Goal: Check status: Check status

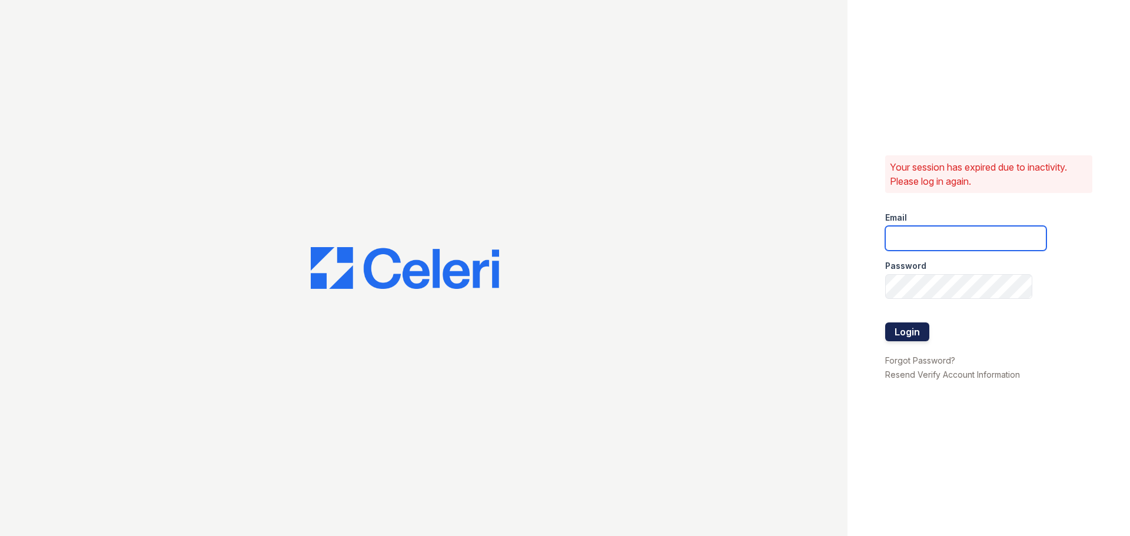
type input "[EMAIL_ADDRESS][DOMAIN_NAME]"
click at [903, 331] on button "Login" at bounding box center [907, 331] width 44 height 19
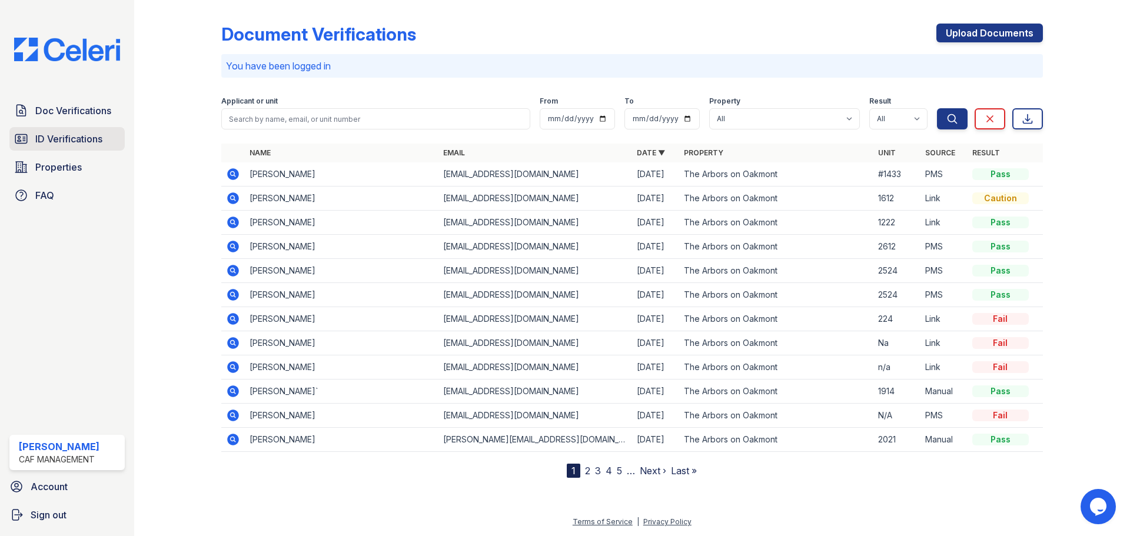
click at [47, 142] on span "ID Verifications" at bounding box center [68, 139] width 67 height 14
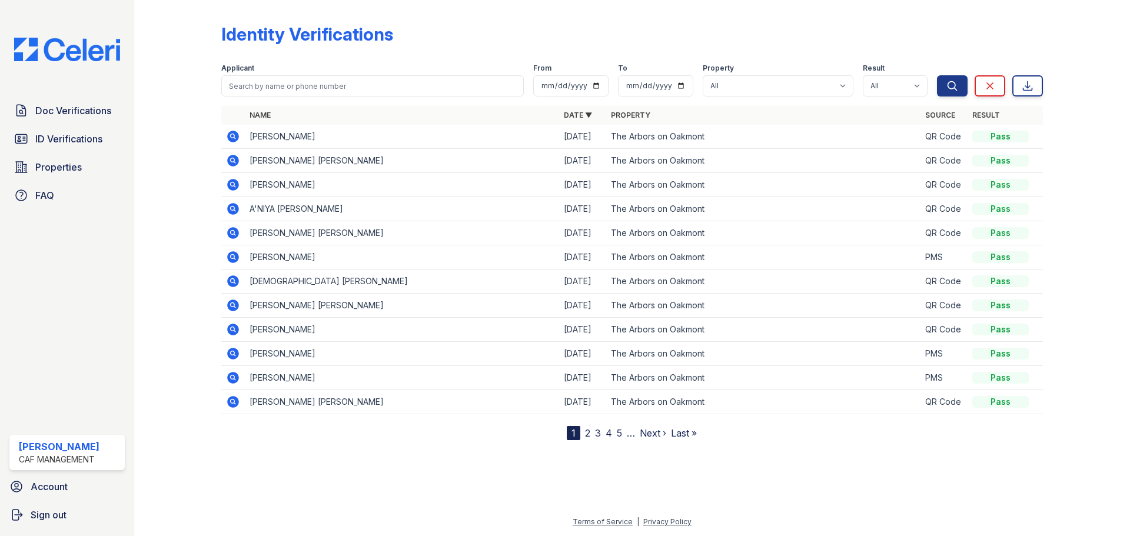
click at [230, 141] on icon at bounding box center [233, 137] width 12 height 12
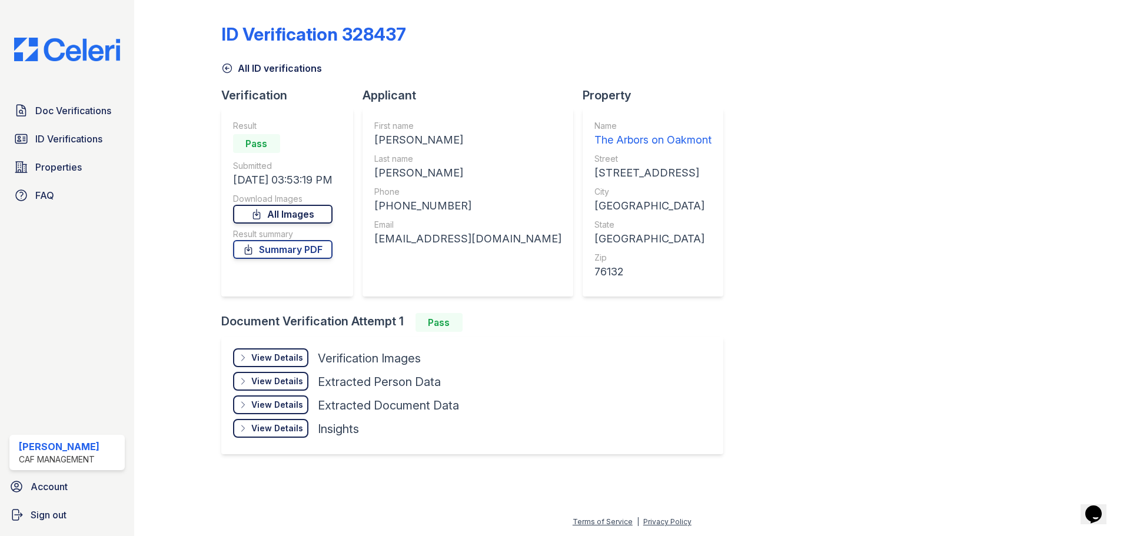
click at [281, 221] on link "All Images" at bounding box center [282, 214] width 99 height 19
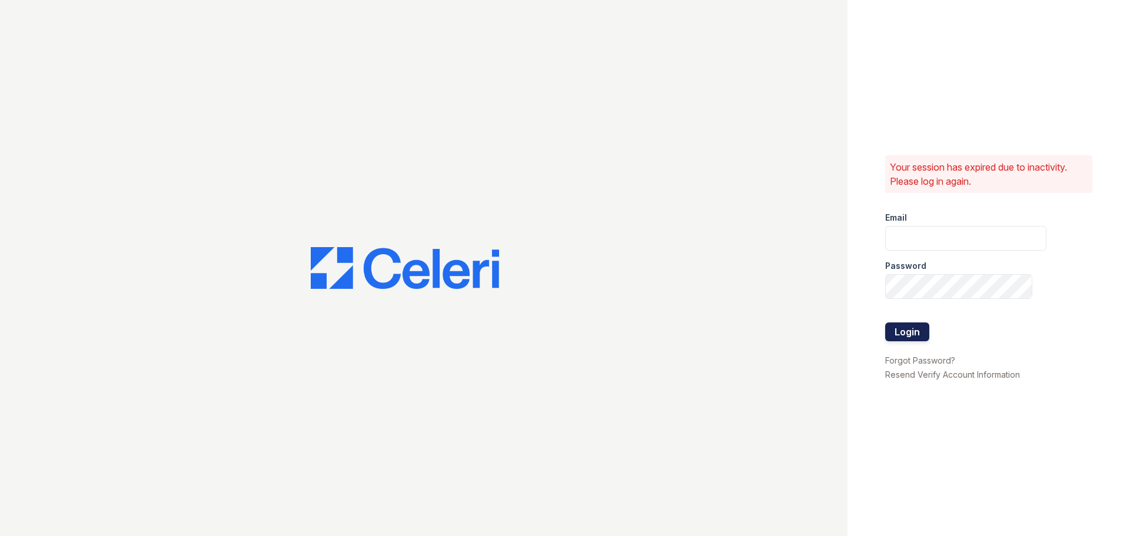
type input "arbors2@cafmanagement.com"
click at [893, 332] on button "Login" at bounding box center [907, 331] width 44 height 19
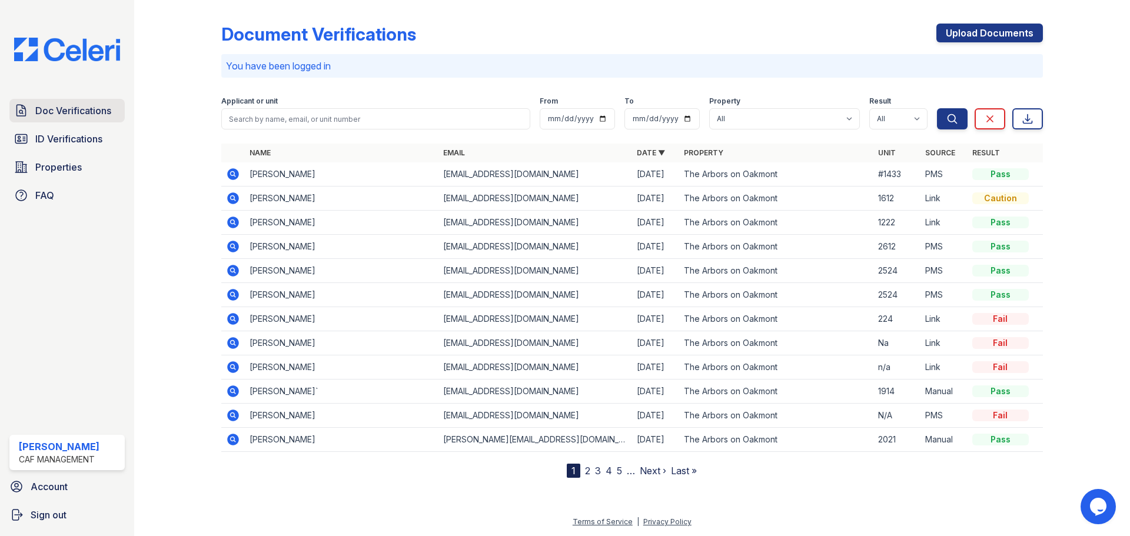
click at [55, 112] on span "Doc Verifications" at bounding box center [73, 111] width 76 height 14
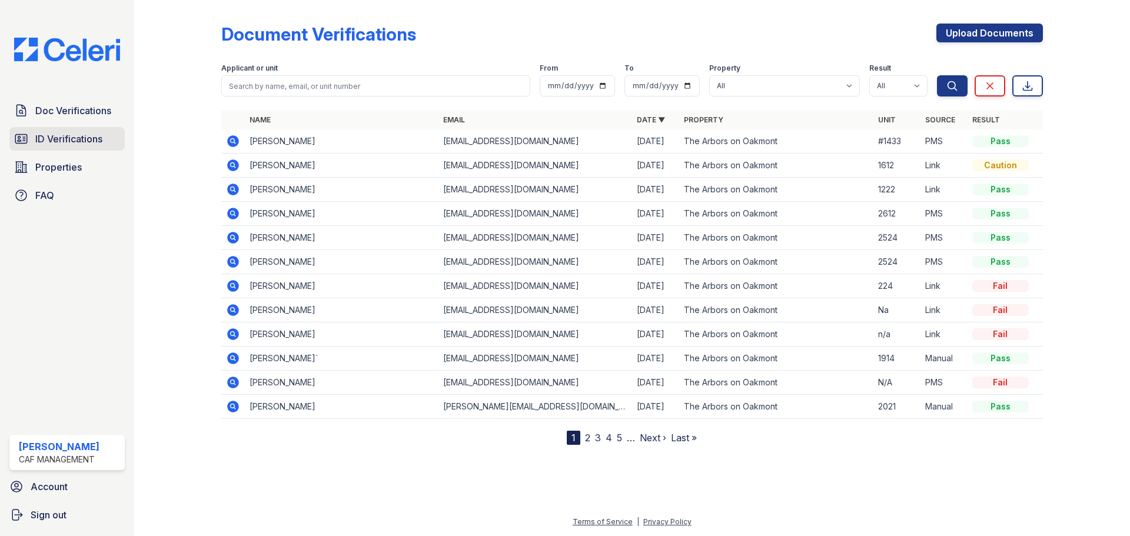
click at [105, 138] on link "ID Verifications" at bounding box center [66, 139] width 115 height 24
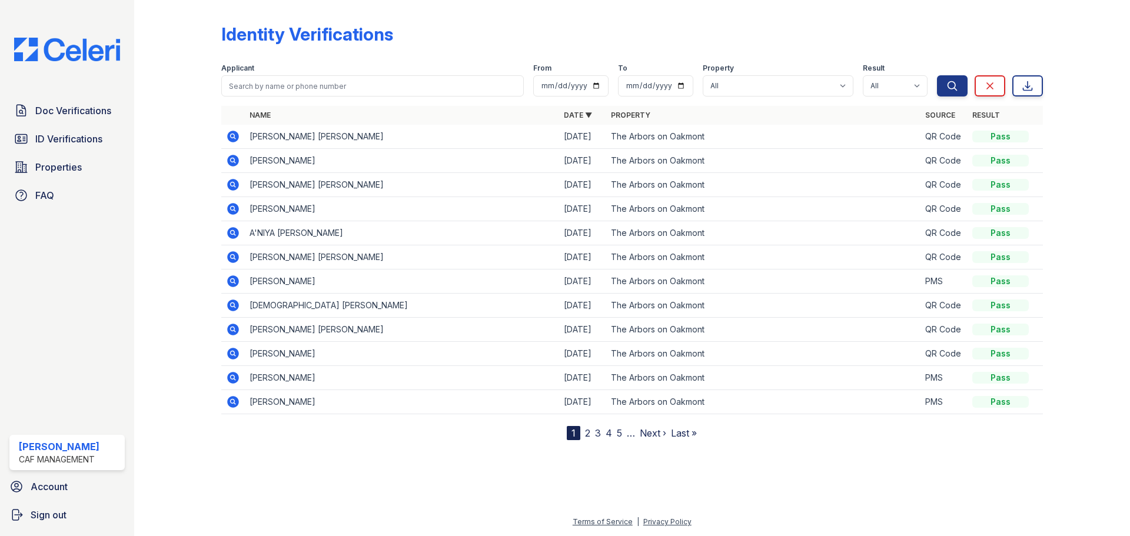
click at [232, 135] on icon at bounding box center [232, 135] width 3 height 3
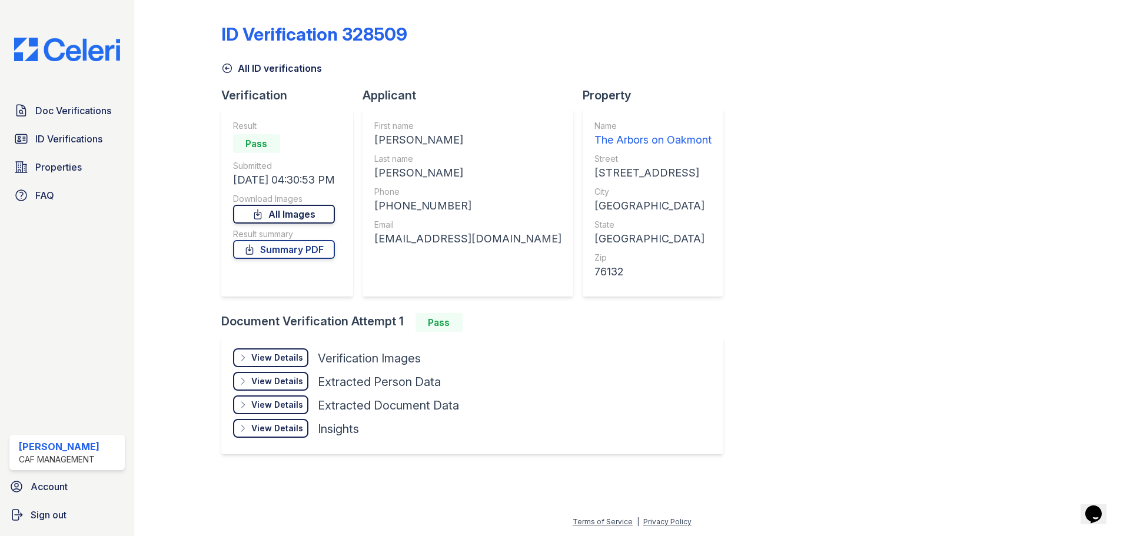
click at [286, 217] on link "All Images" at bounding box center [284, 214] width 102 height 19
click at [291, 212] on link "All Images" at bounding box center [284, 214] width 102 height 19
